Goal: Entertainment & Leisure: Consume media (video, audio)

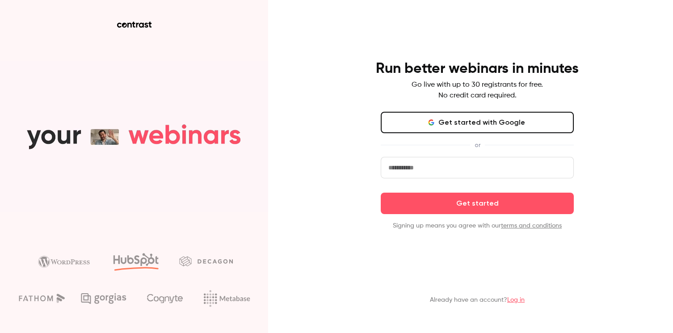
click at [514, 300] on link "Log in" at bounding box center [515, 300] width 17 height 6
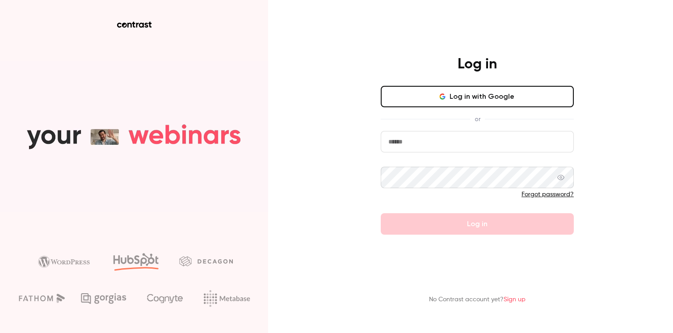
click at [463, 101] on button "Log in with Google" at bounding box center [477, 96] width 193 height 21
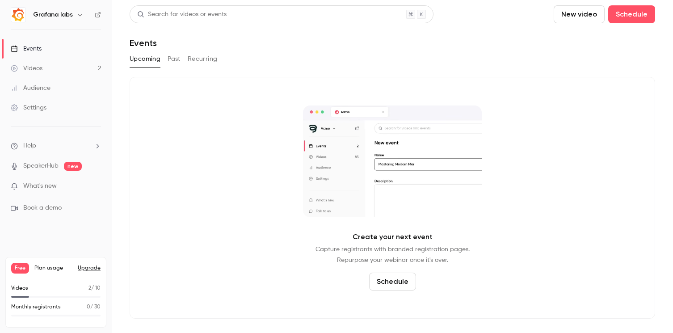
click at [38, 68] on div "Videos" at bounding box center [27, 68] width 32 height 9
